Goal: Information Seeking & Learning: Learn about a topic

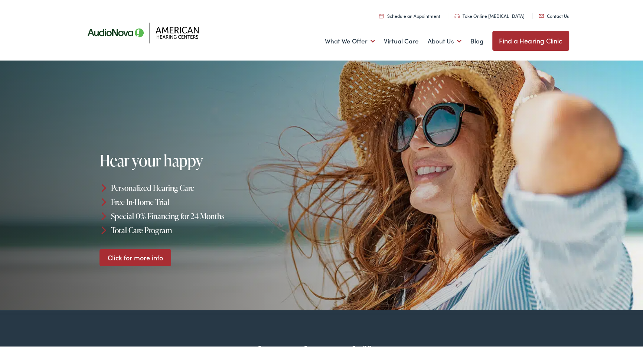
click at [148, 258] on link "Click for more info" at bounding box center [135, 255] width 72 height 17
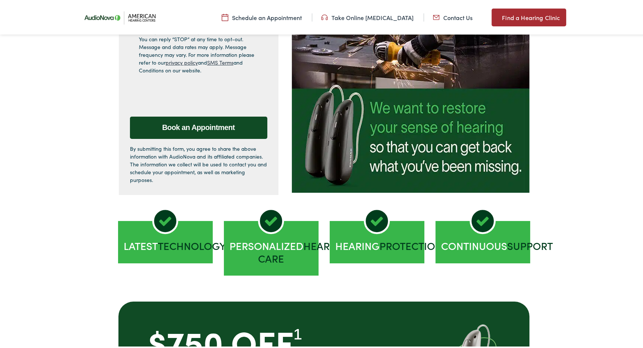
scroll to position [181, 0]
